Goal: Transaction & Acquisition: Book appointment/travel/reservation

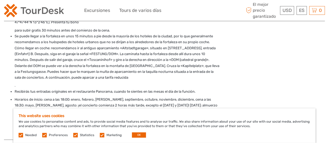
scroll to position [1194, 0]
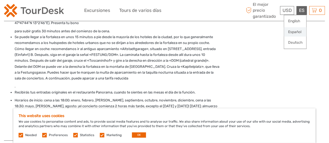
click at [296, 30] on link "Español" at bounding box center [295, 32] width 22 height 10
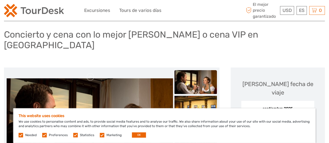
scroll to position [42, 0]
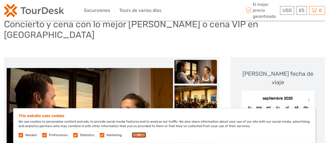
click at [137, 133] on button "OK" at bounding box center [139, 135] width 14 height 5
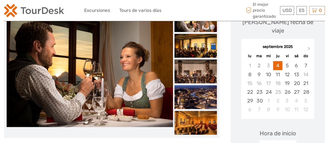
scroll to position [94, 0]
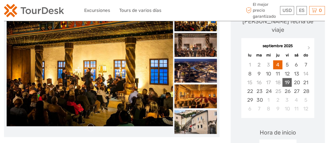
click at [287, 78] on div "19" at bounding box center [286, 82] width 9 height 9
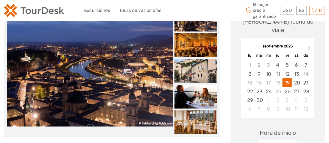
scroll to position [68, 0]
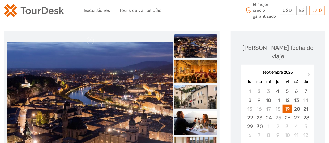
click at [197, 44] on img at bounding box center [195, 46] width 42 height 24
click at [189, 72] on img at bounding box center [195, 72] width 42 height 24
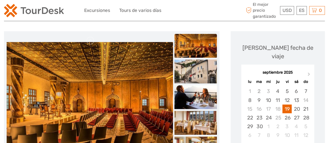
click at [189, 72] on img at bounding box center [195, 72] width 42 height 24
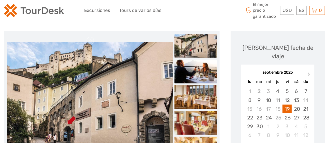
click at [192, 72] on img at bounding box center [195, 72] width 42 height 24
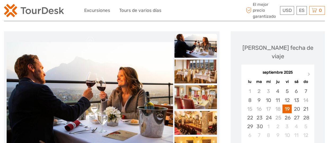
click at [192, 72] on img at bounding box center [195, 72] width 42 height 24
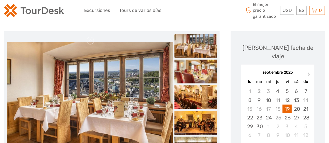
click at [192, 72] on img at bounding box center [195, 72] width 42 height 24
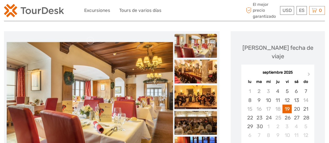
click at [192, 72] on img at bounding box center [195, 72] width 42 height 24
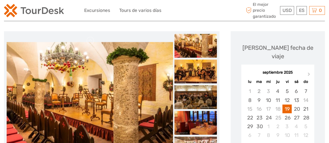
click at [192, 72] on img at bounding box center [195, 72] width 42 height 24
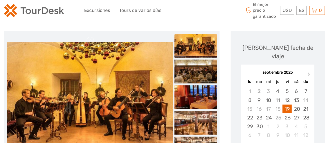
click at [192, 72] on img at bounding box center [195, 72] width 42 height 24
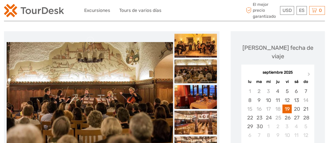
click at [192, 72] on img at bounding box center [195, 71] width 42 height 24
click at [193, 101] on img at bounding box center [195, 97] width 42 height 24
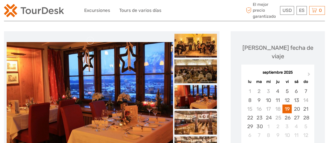
click at [194, 120] on img at bounding box center [195, 123] width 42 height 24
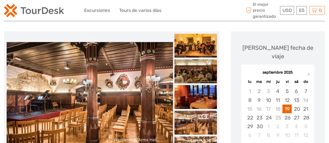
click at [194, 120] on img at bounding box center [195, 123] width 42 height 24
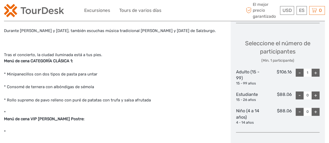
scroll to position [290, 0]
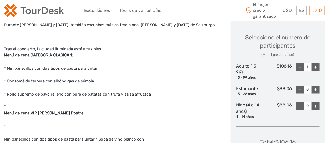
click at [315, 63] on div "+" at bounding box center [316, 67] width 8 height 8
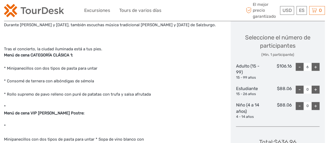
click at [315, 63] on div "+" at bounding box center [316, 67] width 8 height 8
click at [280, 32] on link "€" at bounding box center [285, 32] width 18 height 10
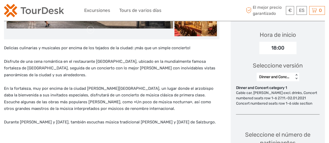
scroll to position [186, 0]
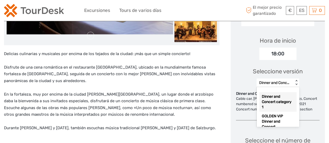
click at [297, 80] on div "< >" at bounding box center [296, 83] width 5 height 6
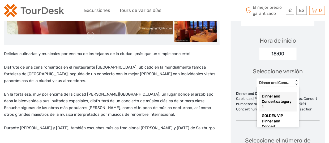
scroll to position [0, 0]
click at [268, 112] on div "GOLDEN VIP Dinner and Concert" at bounding box center [277, 122] width 37 height 20
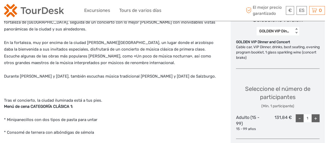
scroll to position [233, 0]
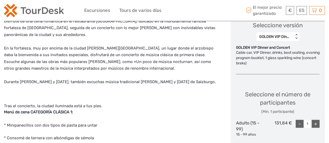
click at [316, 120] on div "+" at bounding box center [316, 124] width 8 height 8
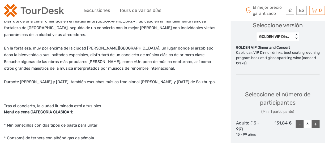
click at [316, 120] on div "+" at bounding box center [316, 124] width 8 height 8
click at [301, 120] on div "-" at bounding box center [300, 124] width 8 height 8
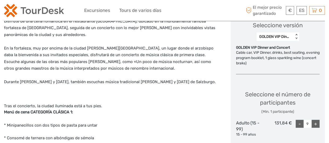
click at [301, 120] on div "-" at bounding box center [300, 124] width 8 height 8
type input "8"
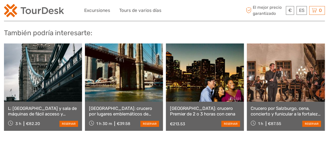
scroll to position [1339, 0]
